Goal: Transaction & Acquisition: Purchase product/service

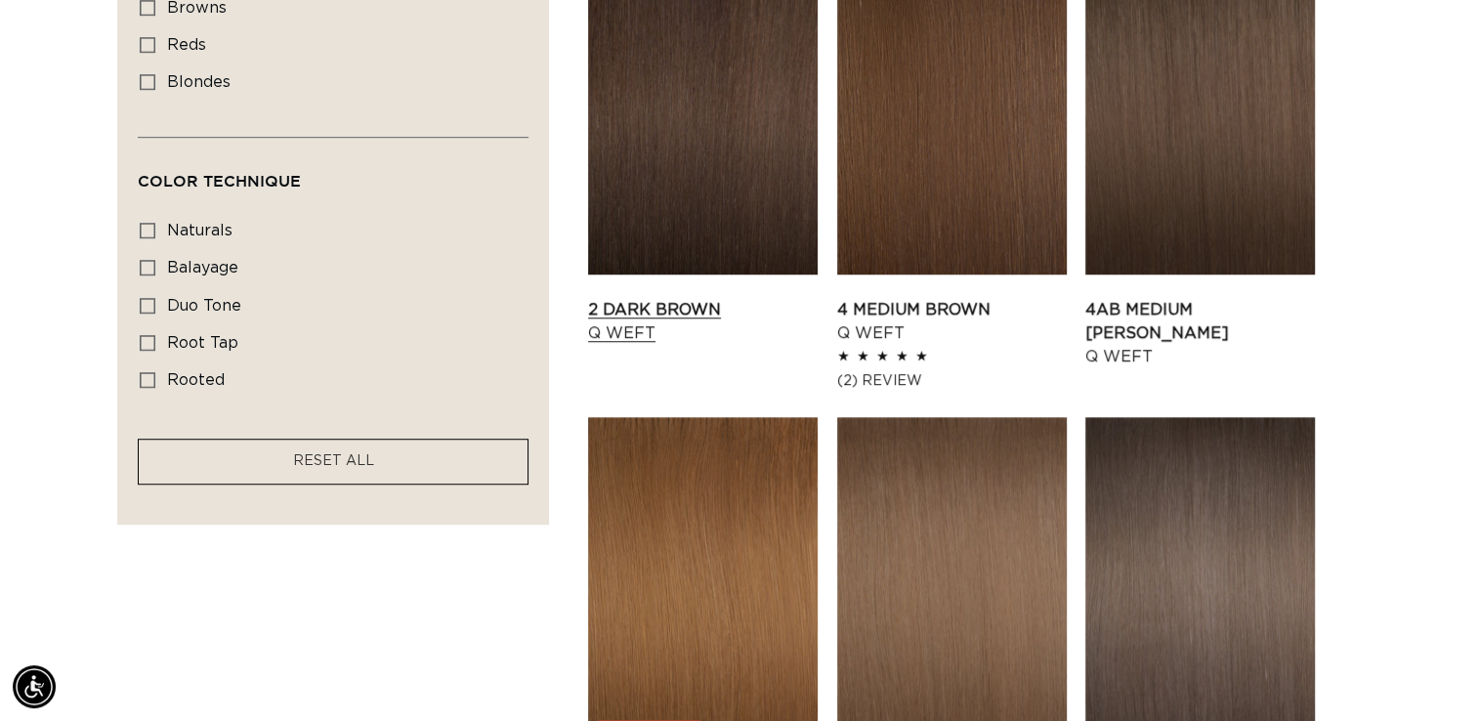
scroll to position [0, 1339]
drag, startPoint x: 624, startPoint y: 229, endPoint x: 626, endPoint y: 200, distance: 28.4
click at [626, 298] on link "2 Dark Brown Q Weft" at bounding box center [703, 321] width 230 height 47
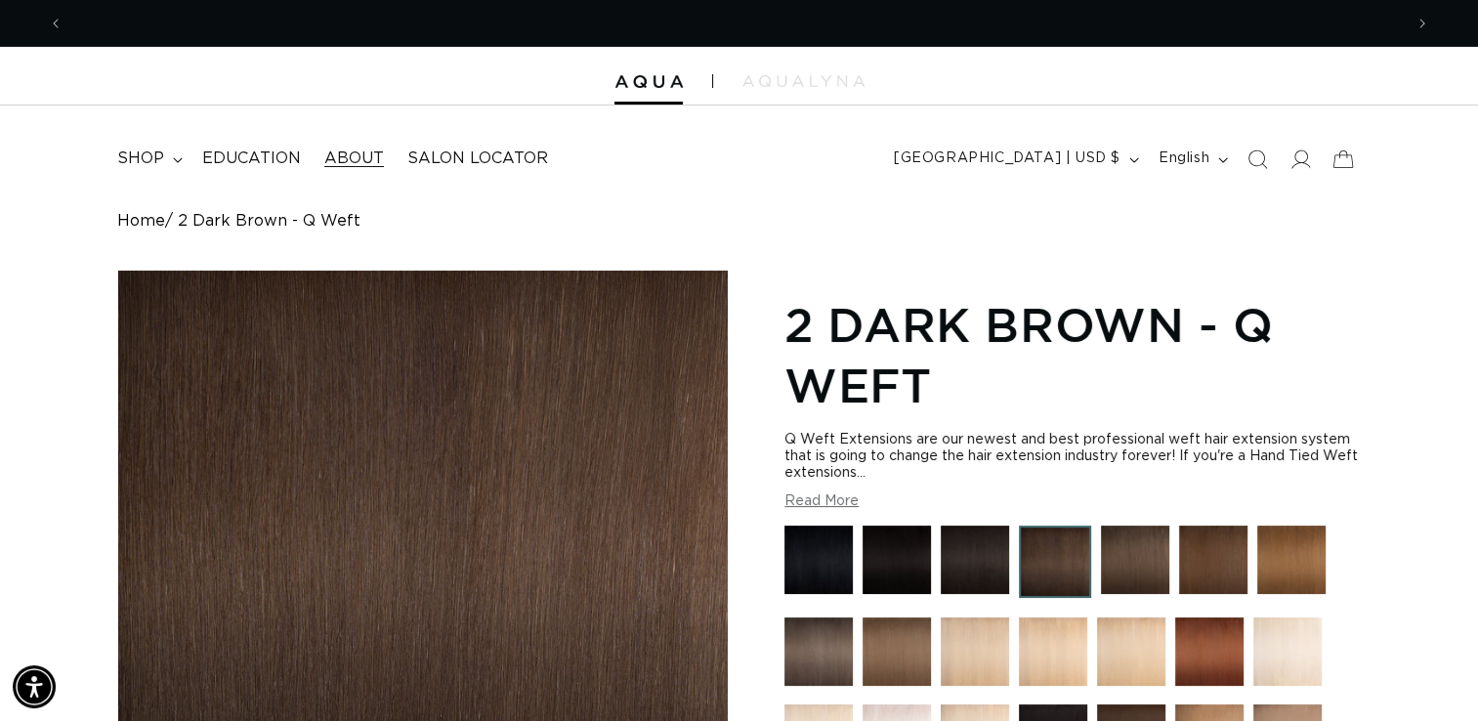
scroll to position [0, 1339]
click at [175, 153] on summary "shop" at bounding box center [148, 159] width 85 height 44
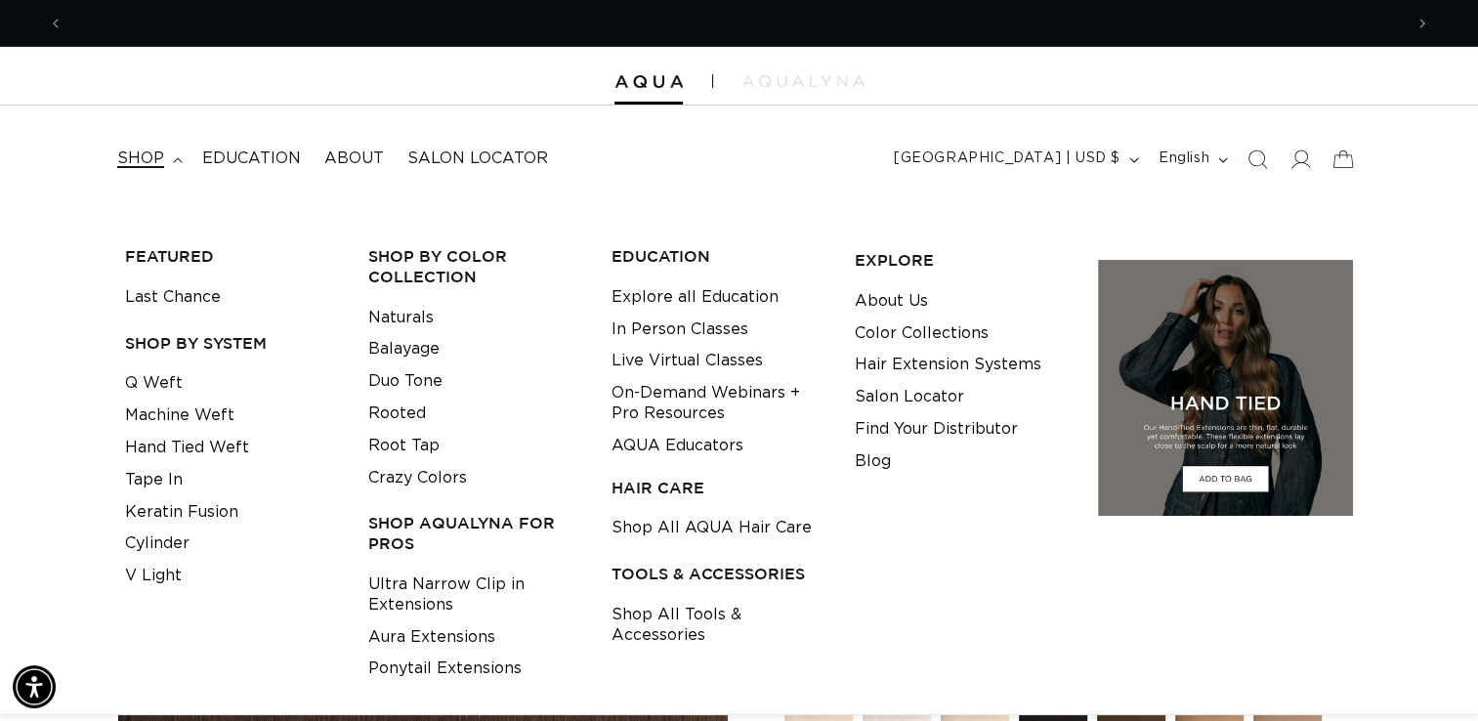
scroll to position [0, 2678]
click at [168, 582] on link "V Light" at bounding box center [153, 576] width 57 height 32
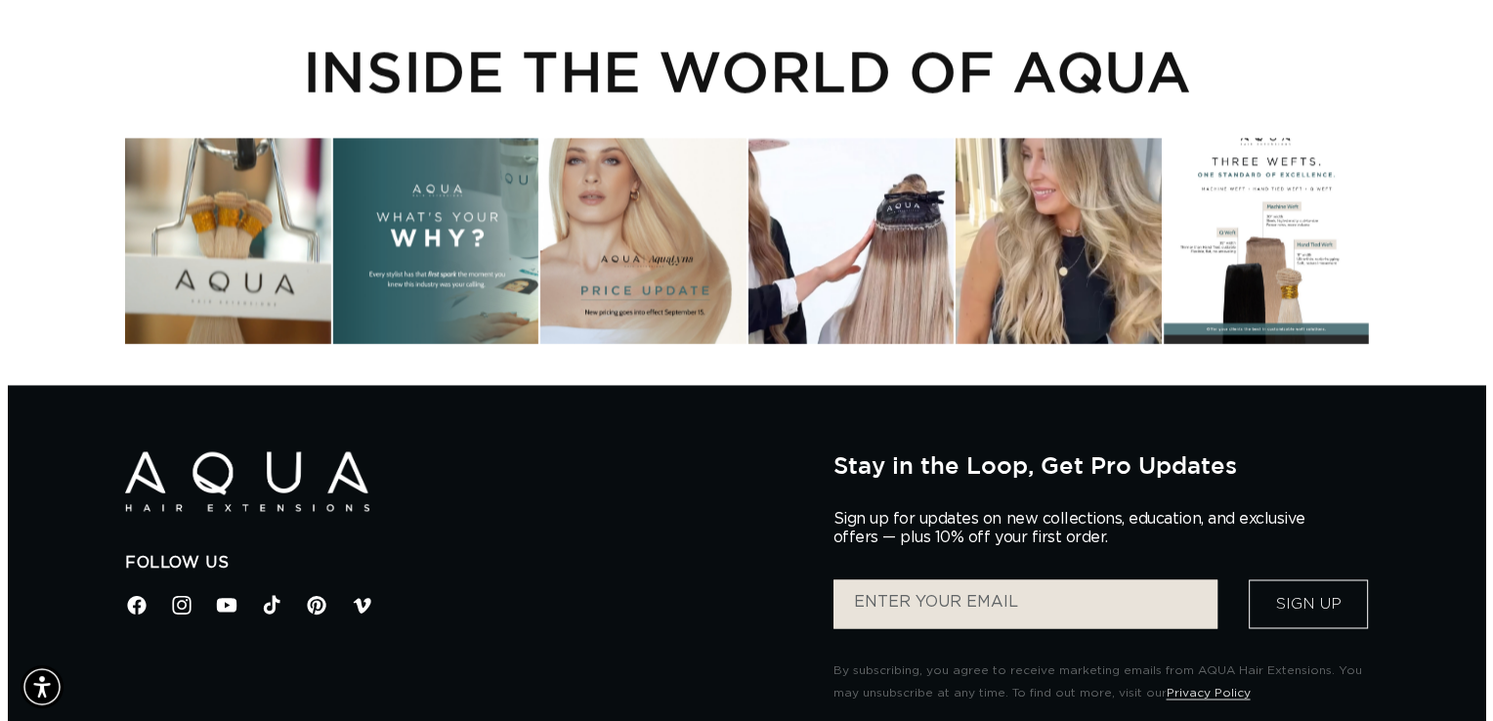
scroll to position [0, 1339]
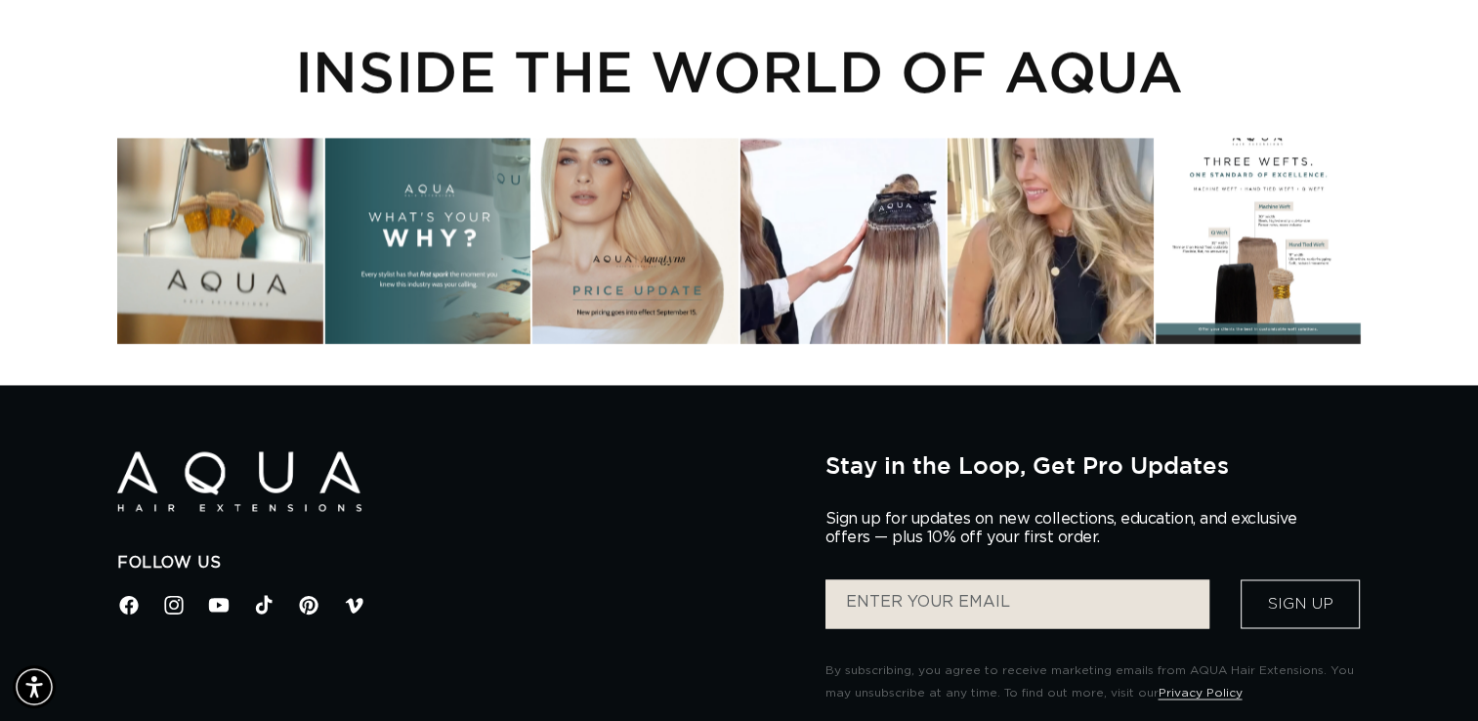
click at [1235, 288] on div "Instagram post opens in a popup" at bounding box center [1258, 240] width 205 height 205
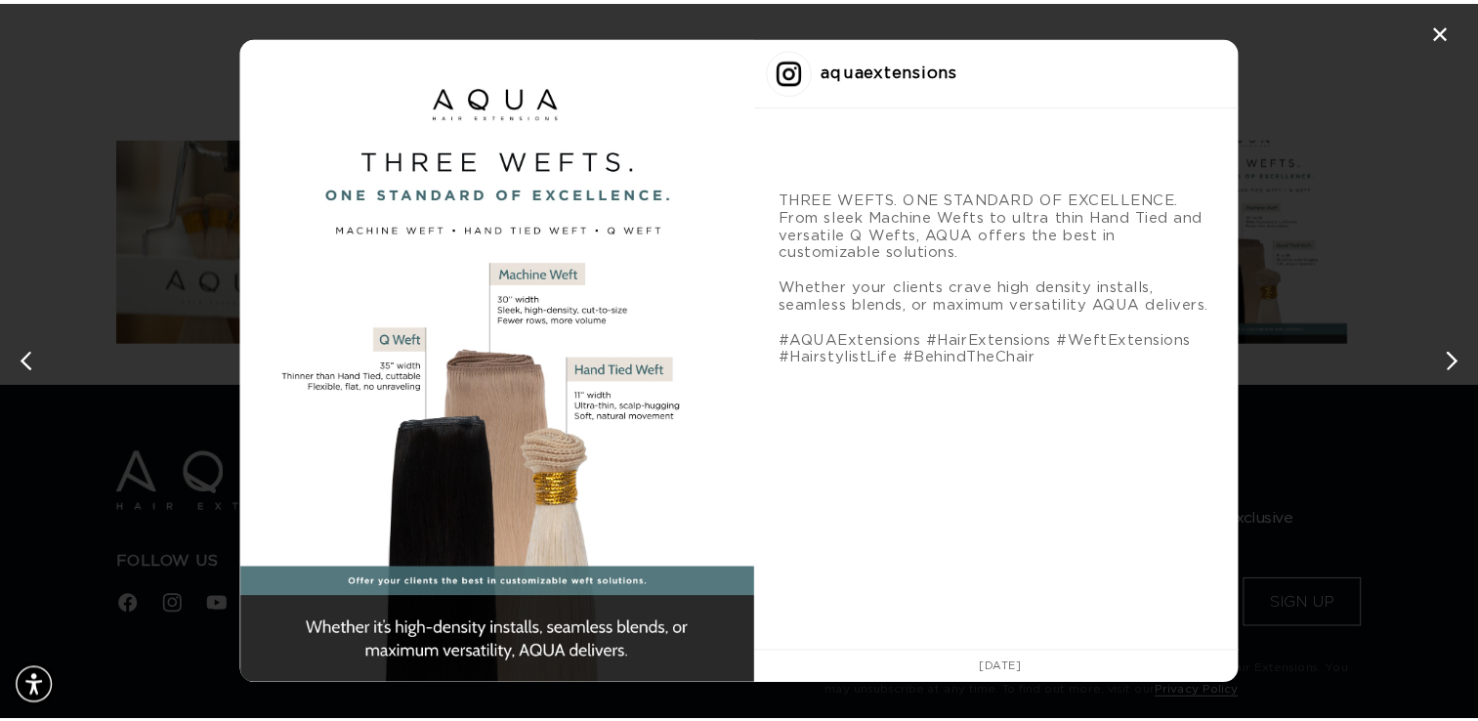
scroll to position [0, 0]
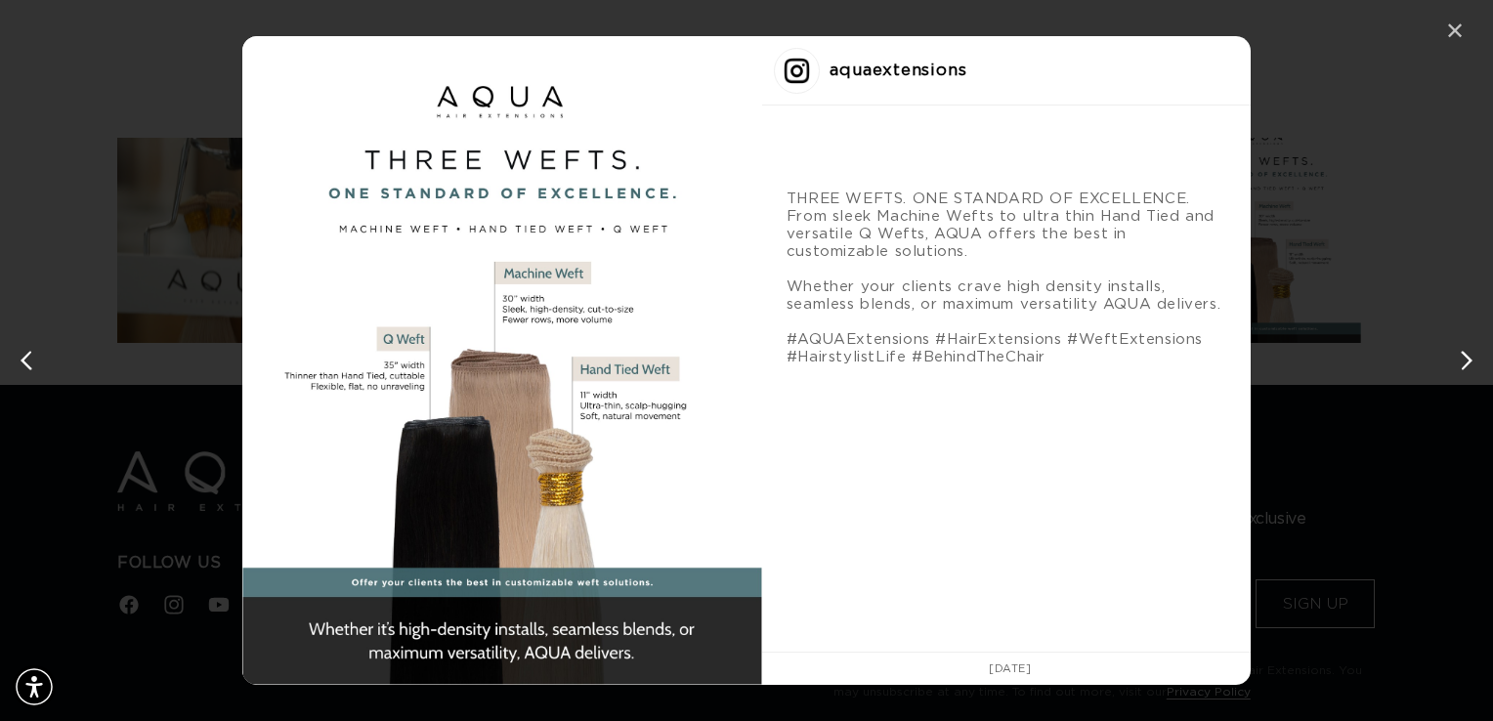
click at [1442, 26] on div "✕" at bounding box center [1454, 31] width 29 height 29
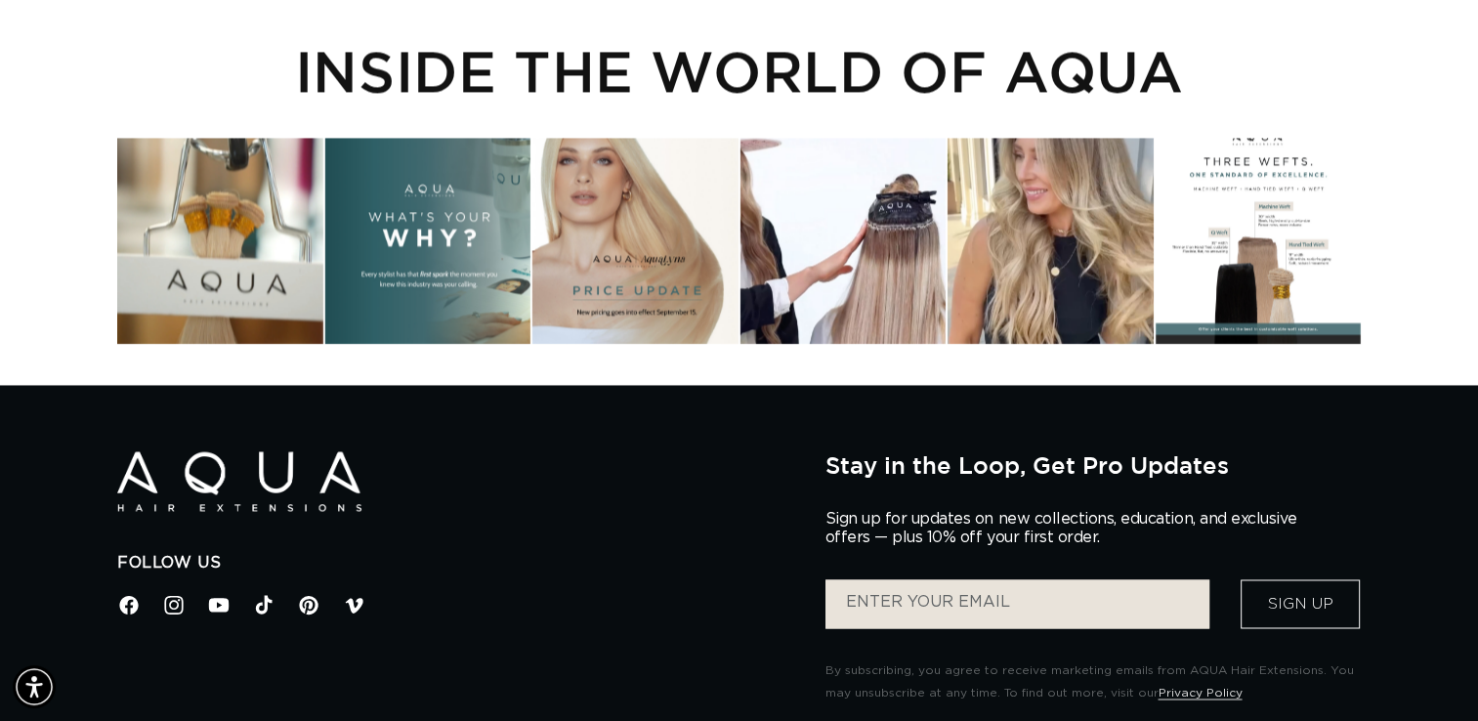
scroll to position [0, 1339]
click at [1450, 296] on div "INSIDE THE WORLD OF AQUA" at bounding box center [739, 167] width 1478 height 354
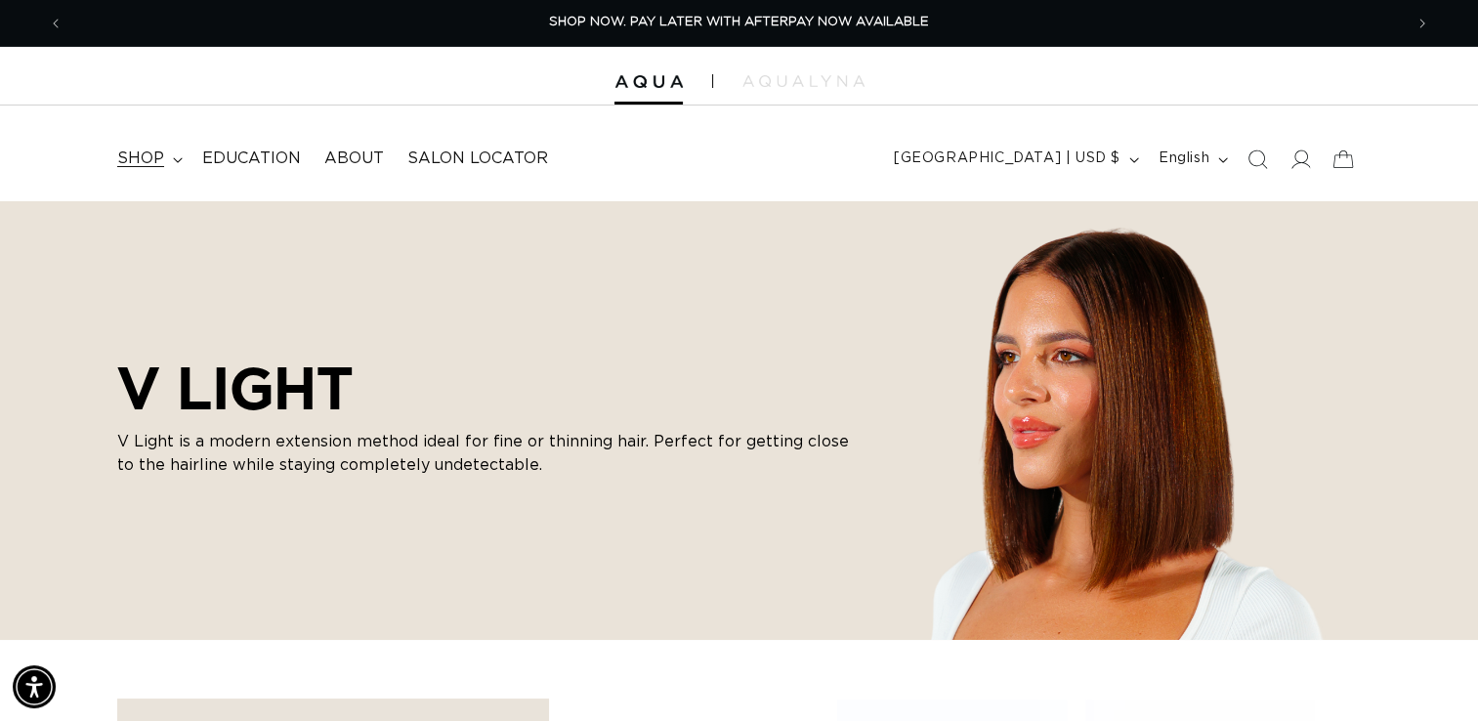
click at [168, 164] on summary "shop" at bounding box center [148, 159] width 85 height 44
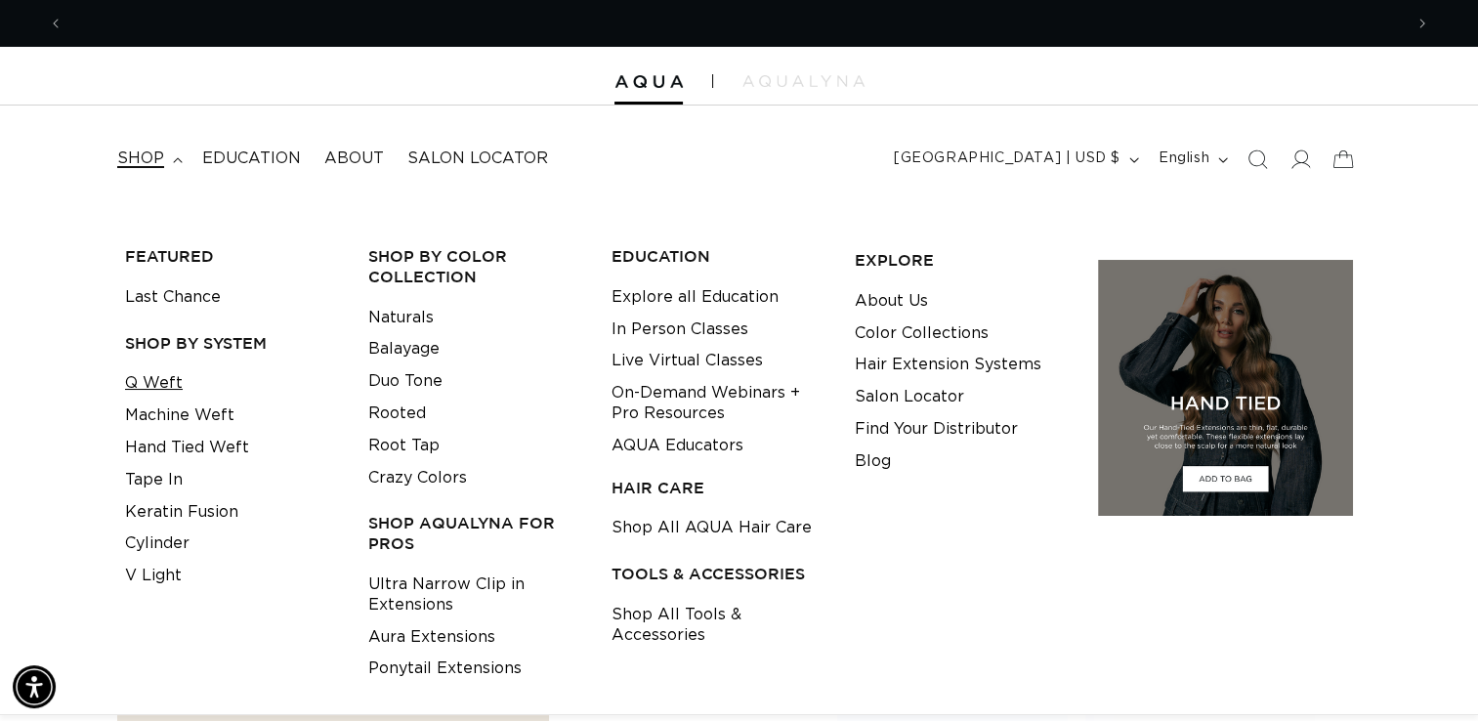
scroll to position [0, 0]
click at [161, 379] on link "Q Weft" at bounding box center [154, 383] width 58 height 32
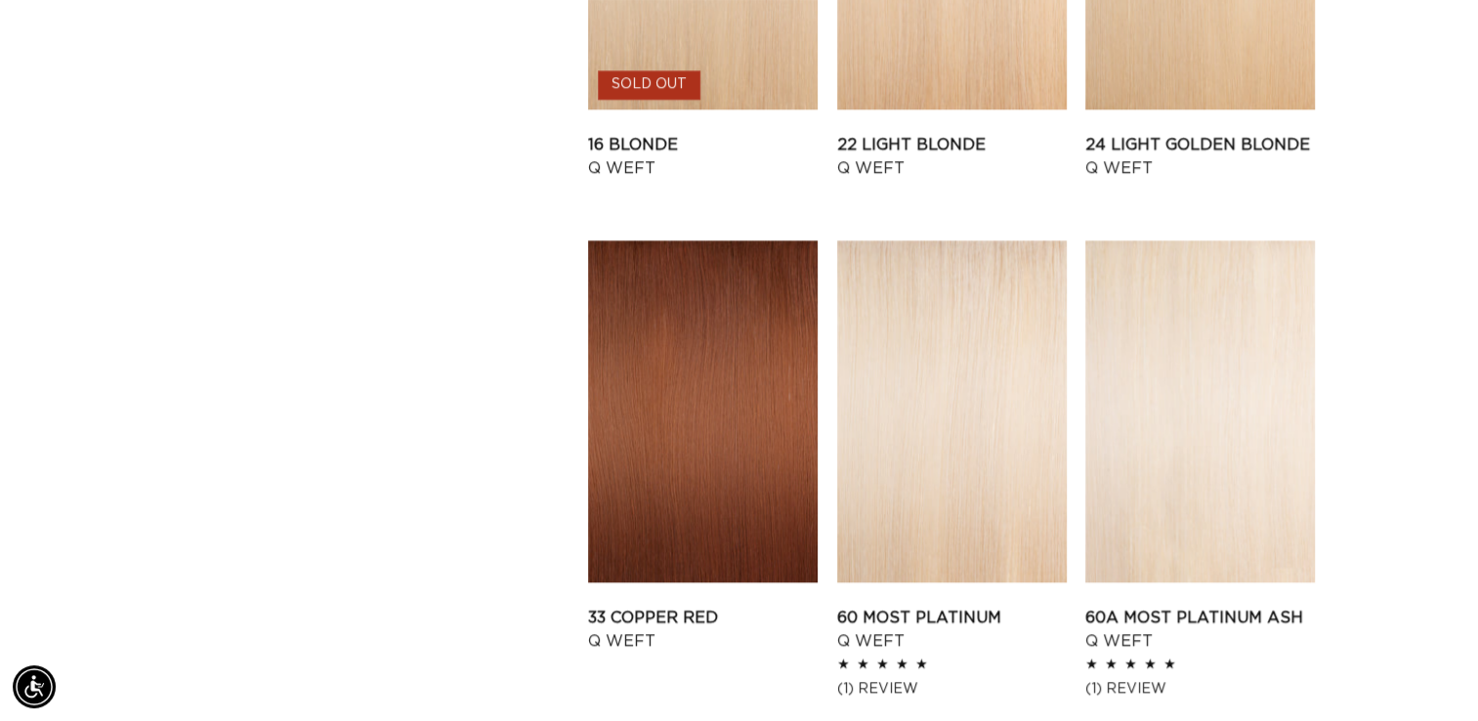
scroll to position [0, 2678]
